Goal: Task Accomplishment & Management: Manage account settings

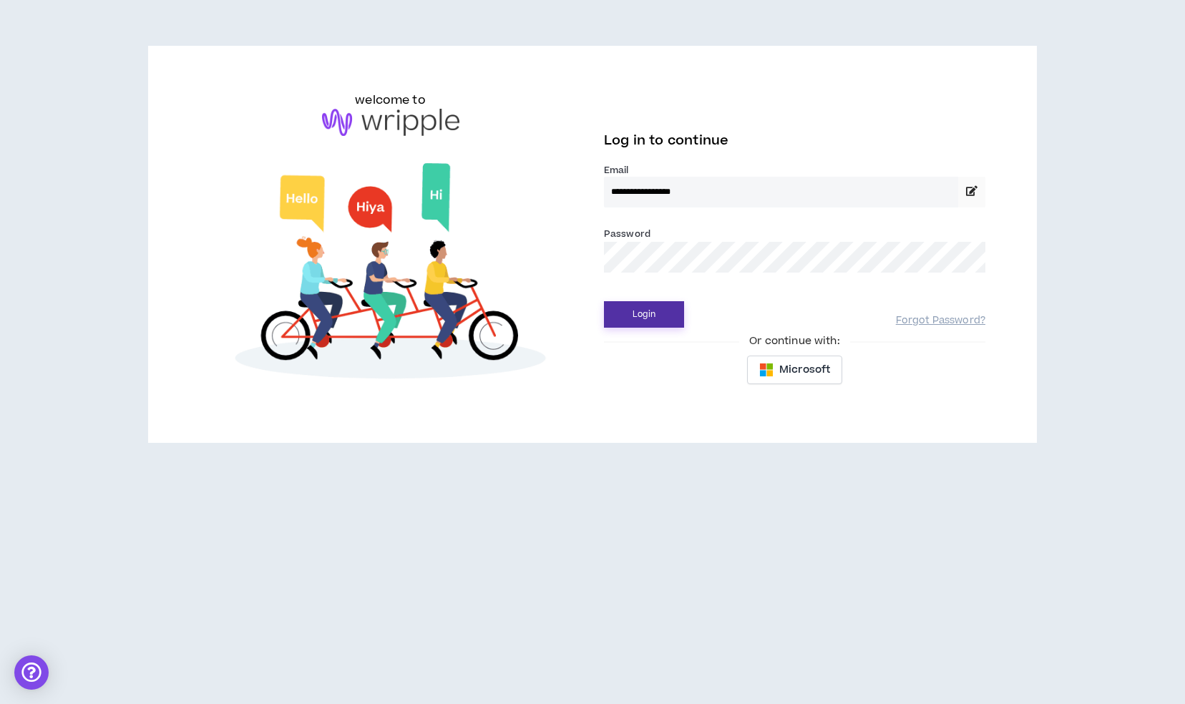
click at [632, 308] on button "Login" at bounding box center [644, 314] width 80 height 26
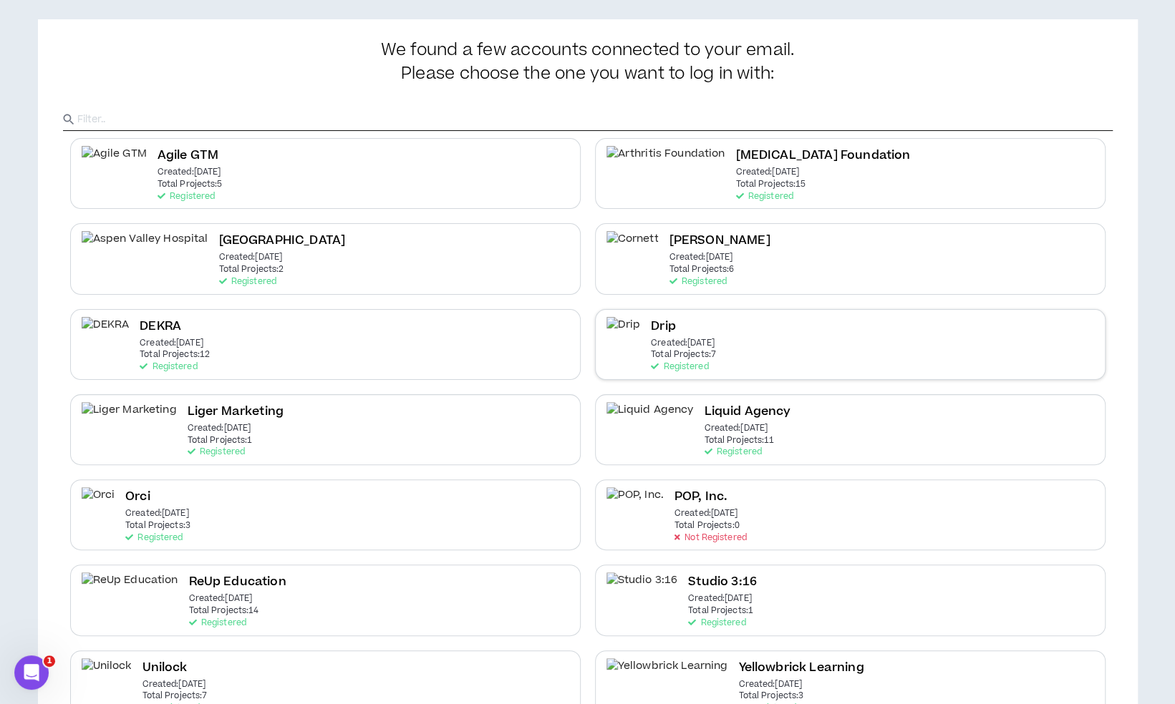
scroll to position [54, 0]
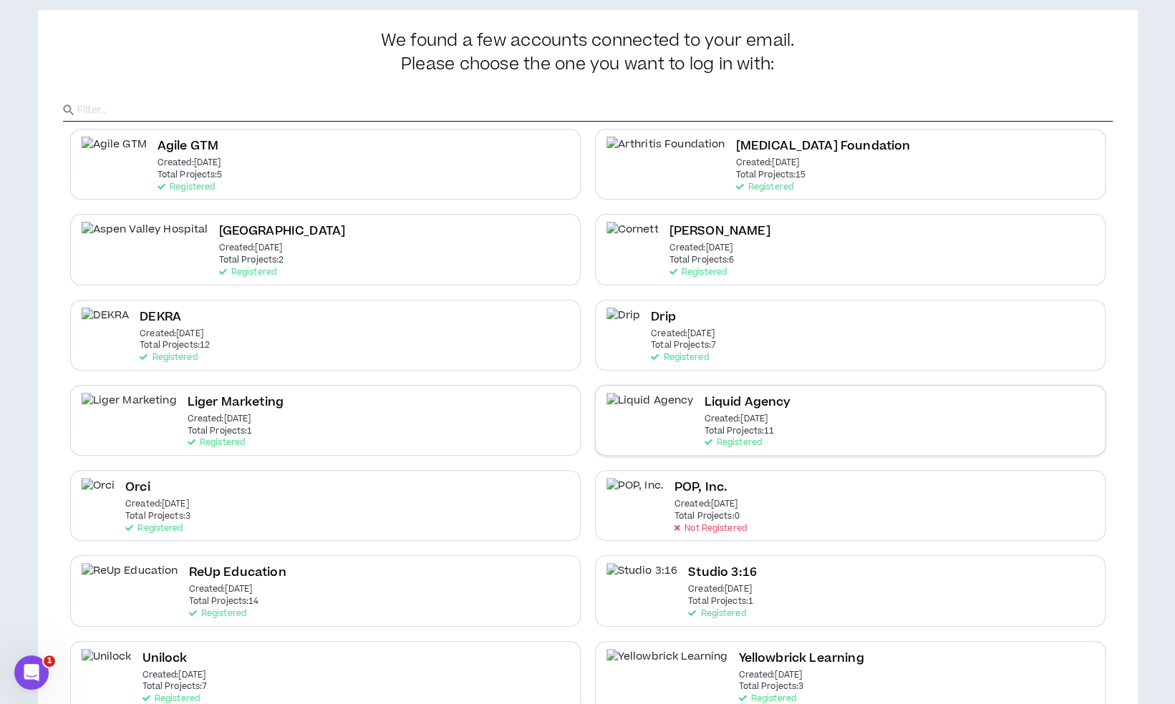
click at [704, 419] on p "Created: [DATE]" at bounding box center [736, 419] width 64 height 10
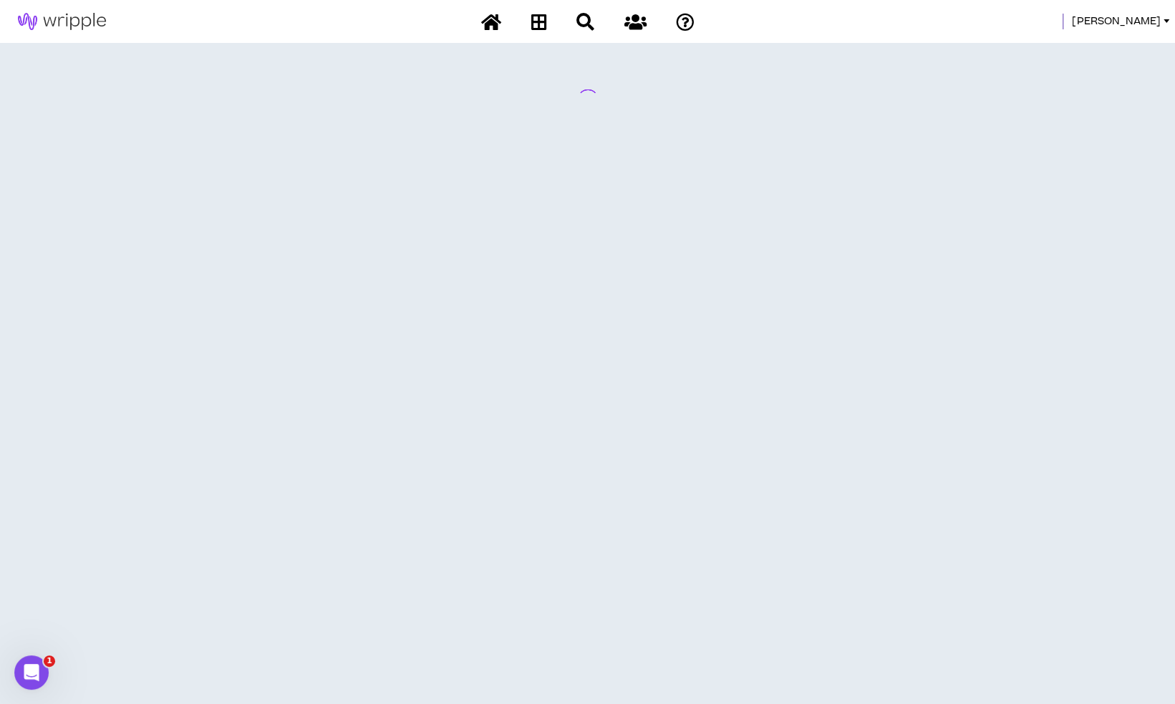
scroll to position [0, 0]
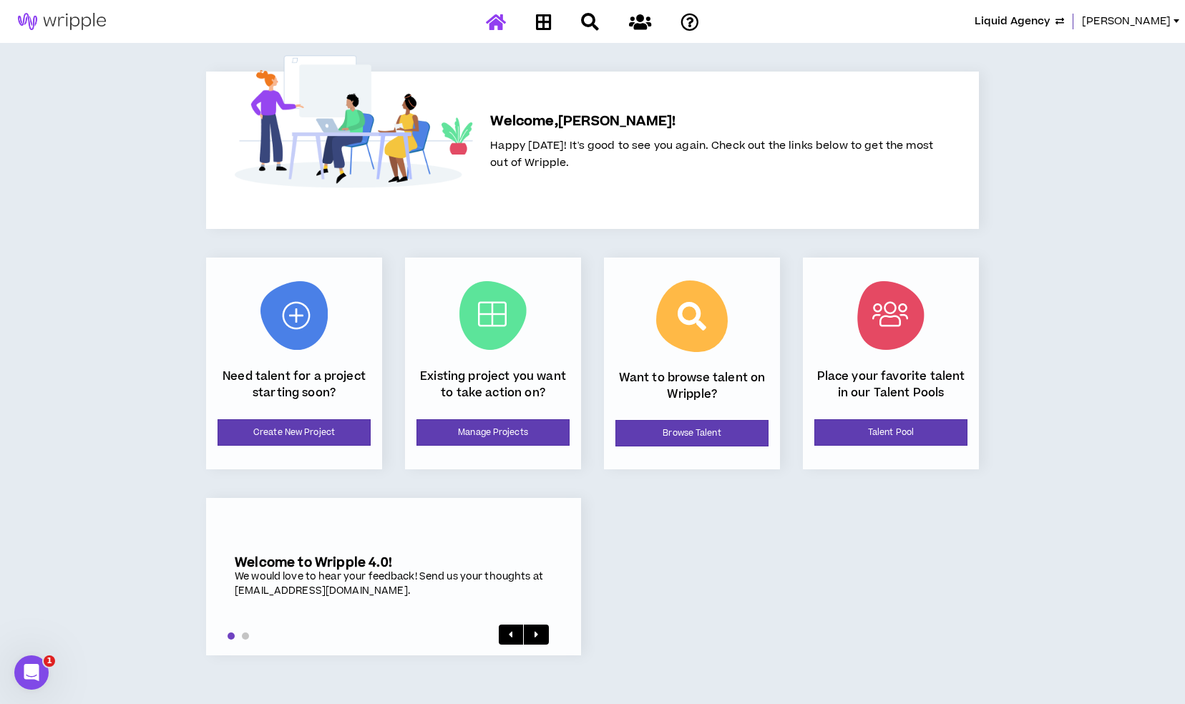
click at [576, 429] on div "Existing project you want to take action on? Manage Projects" at bounding box center [493, 364] width 176 height 212
click at [545, 431] on link "Manage Projects" at bounding box center [493, 432] width 153 height 26
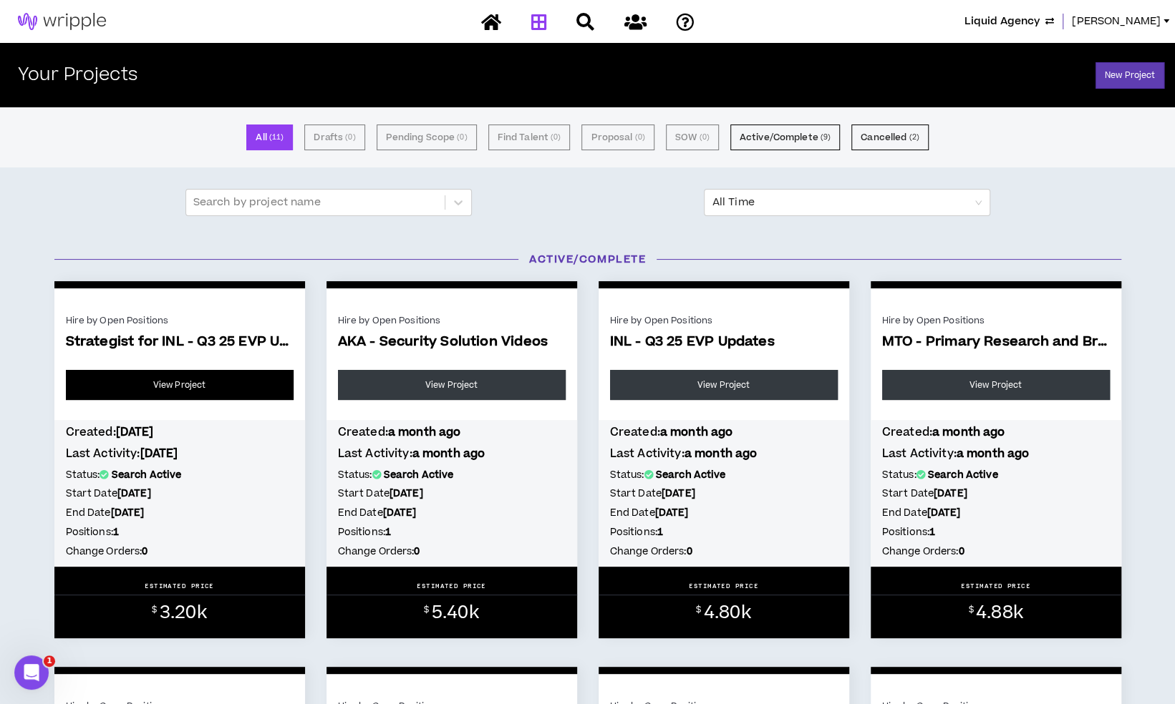
click at [233, 388] on link "View Project" at bounding box center [180, 385] width 228 height 30
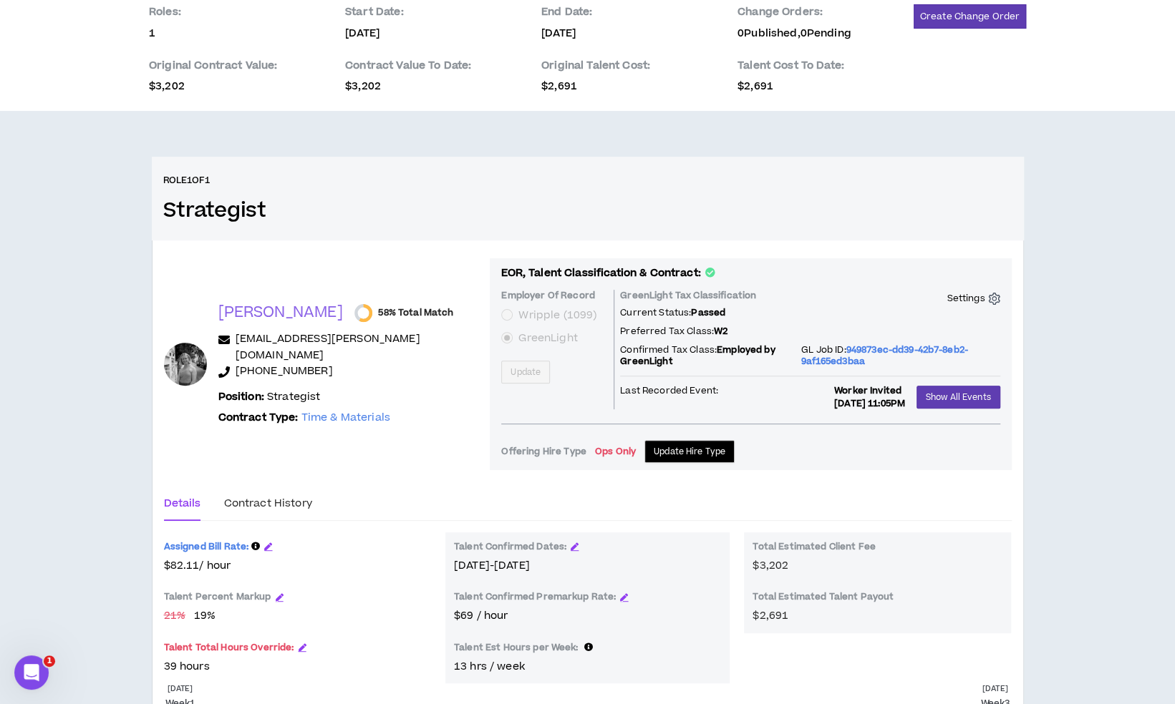
scroll to position [122, 0]
